Goal: Information Seeking & Learning: Learn about a topic

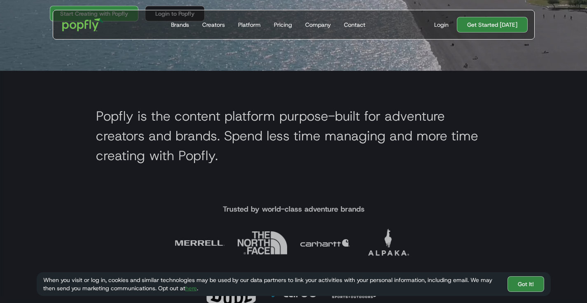
scroll to position [234, 0]
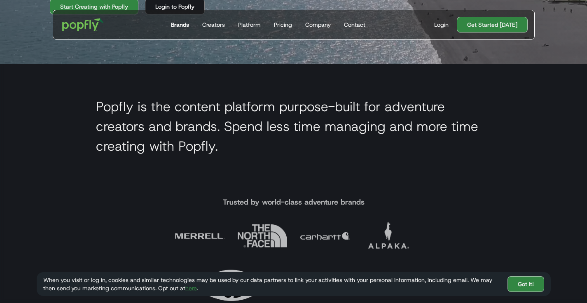
click at [179, 26] on div "Brands" at bounding box center [180, 25] width 18 height 8
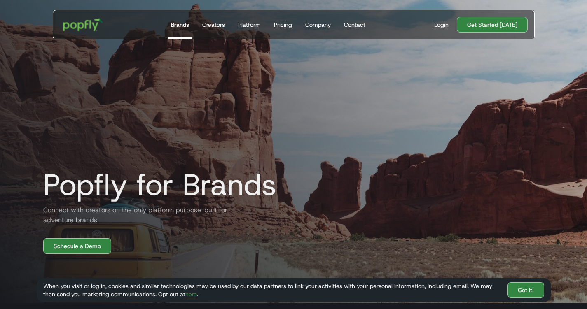
click at [96, 25] on img "home" at bounding box center [82, 25] width 51 height 24
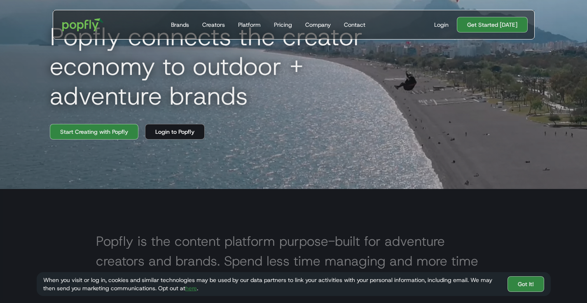
scroll to position [111, 0]
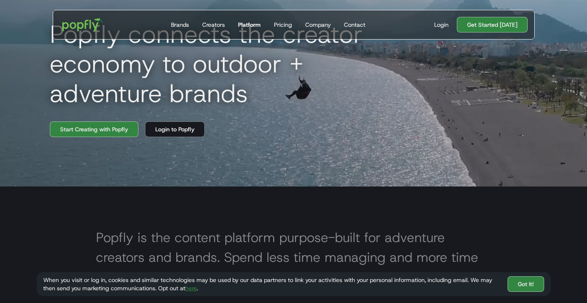
click at [240, 25] on div "Platform" at bounding box center [249, 25] width 23 height 8
